Goal: Information Seeking & Learning: Understand process/instructions

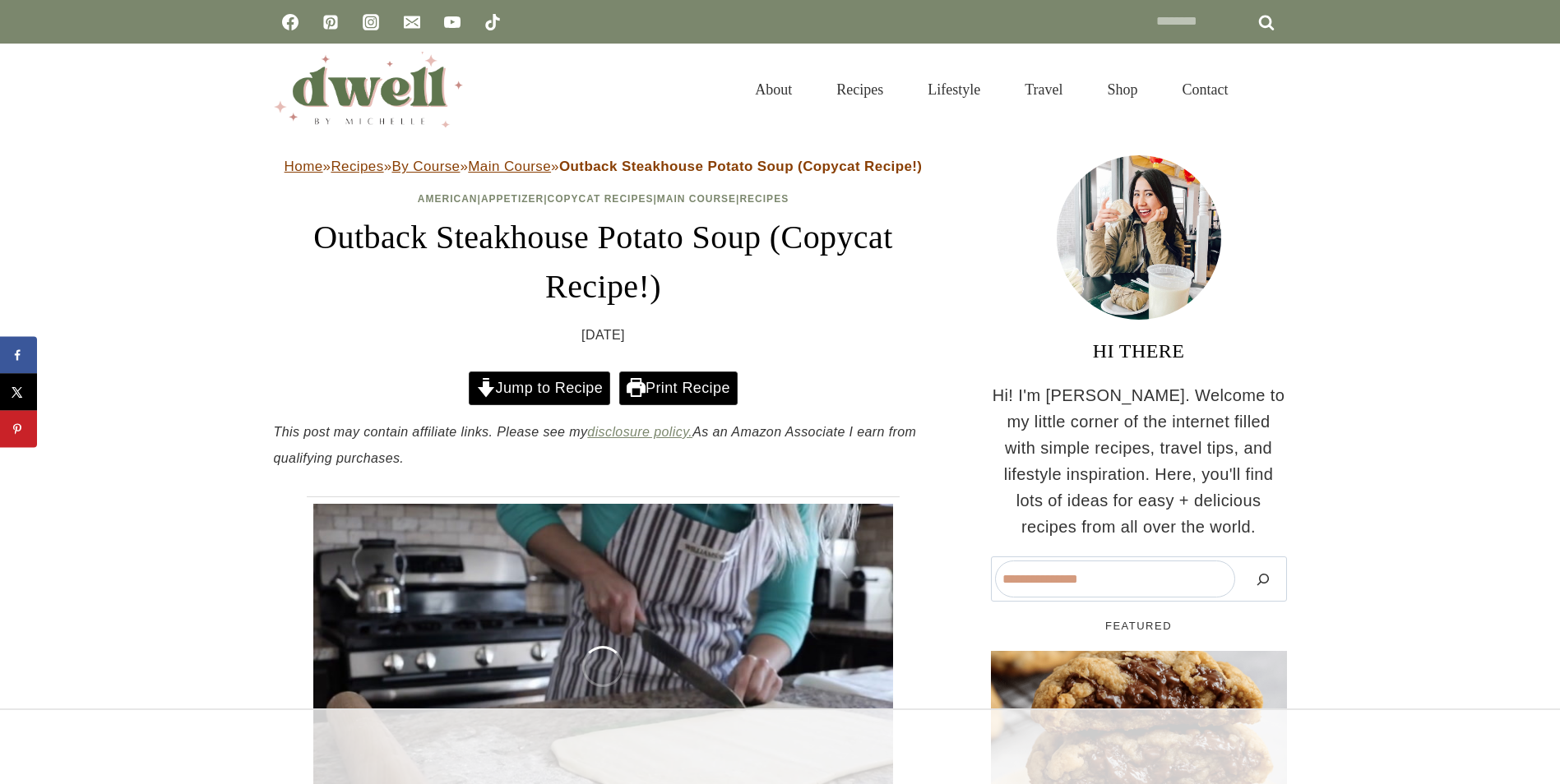
click at [551, 381] on link "Jump to Recipe" at bounding box center [540, 388] width 141 height 33
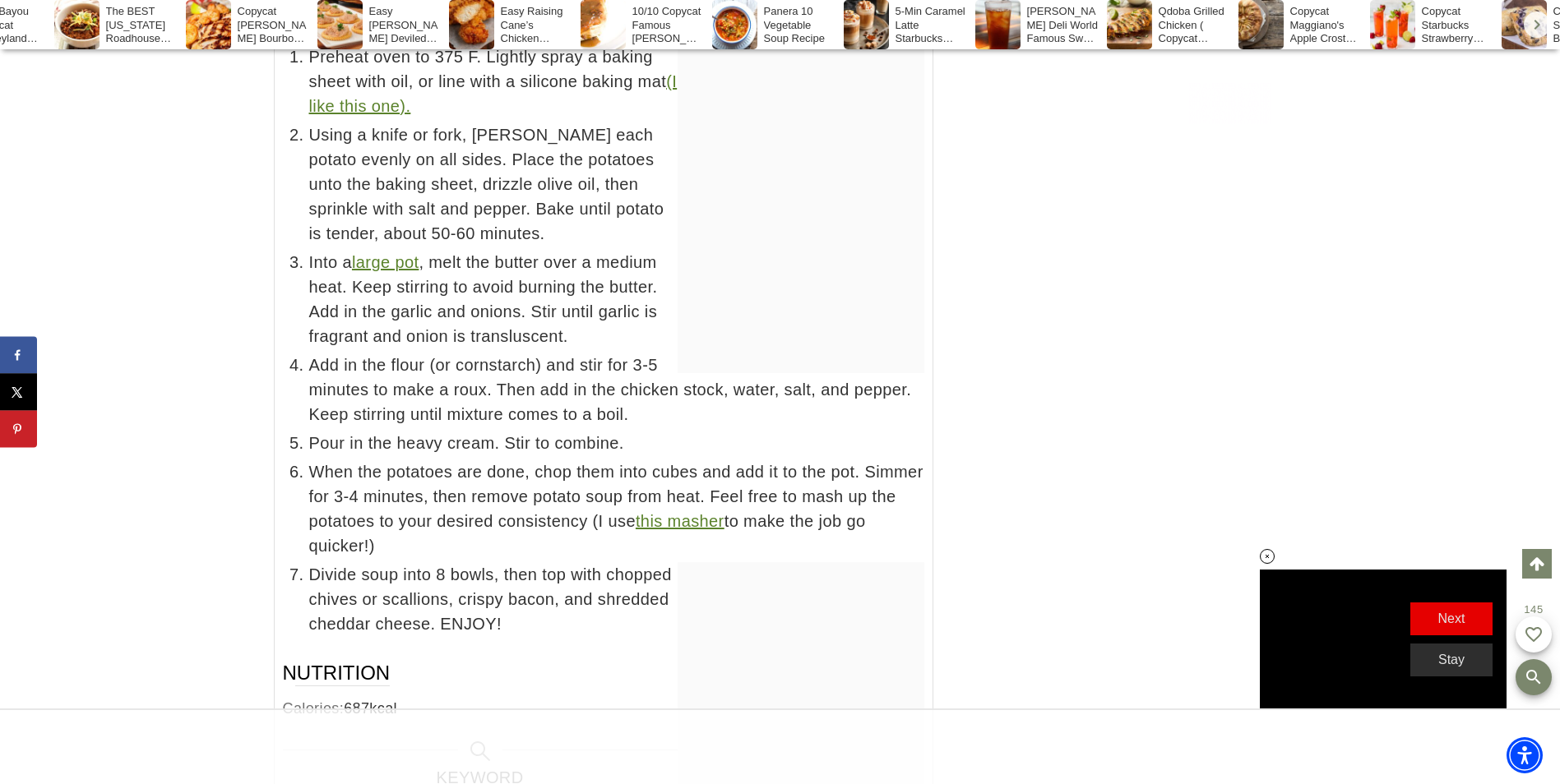
scroll to position [0, 86]
